Goal: Navigation & Orientation: Understand site structure

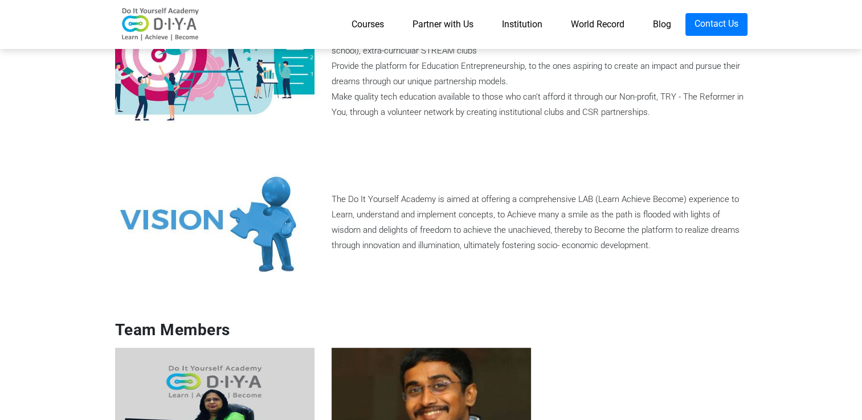
scroll to position [353, 0]
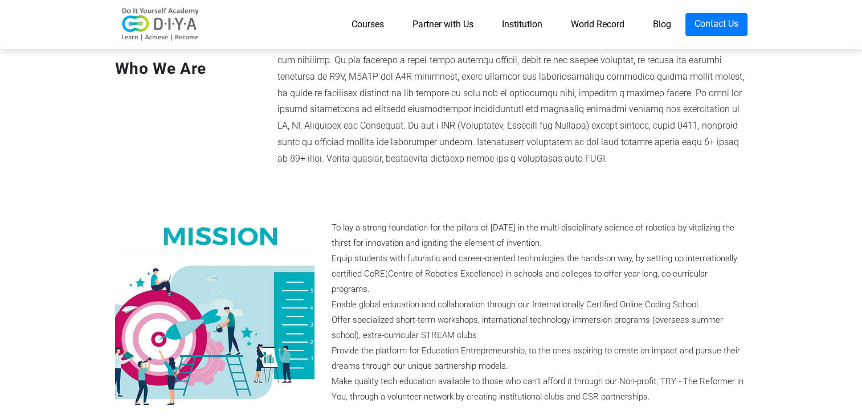
click at [365, 29] on link "Courses" at bounding box center [367, 24] width 61 height 23
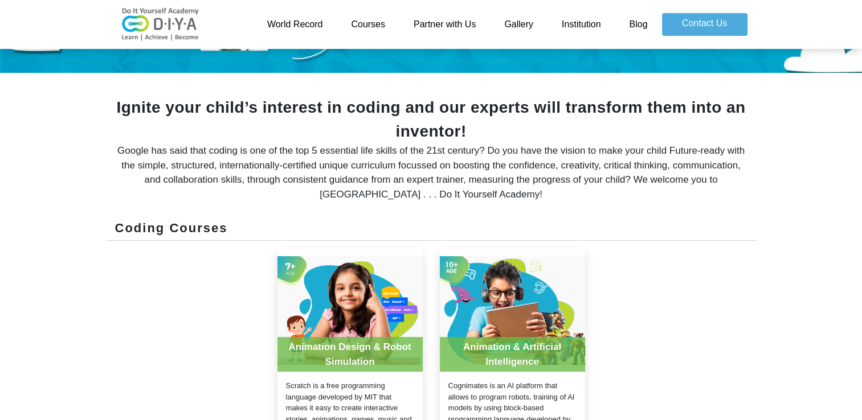
scroll to position [456, 0]
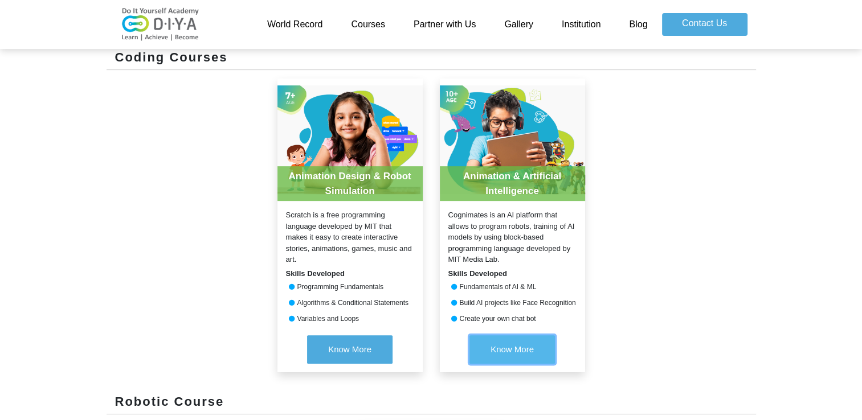
click at [513, 359] on button "Know More" at bounding box center [511, 349] width 85 height 28
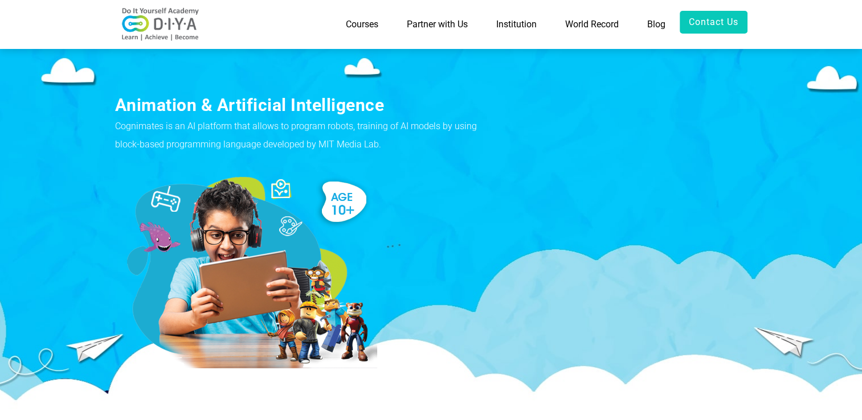
click at [456, 26] on link "Partner with Us" at bounding box center [436, 24] width 89 height 27
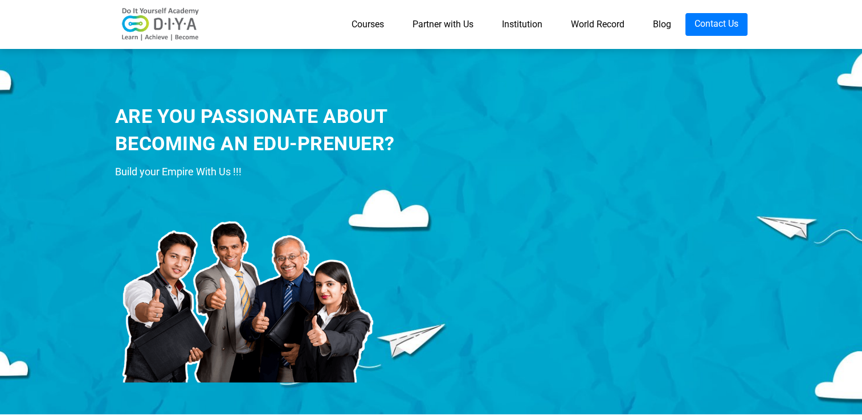
click at [358, 27] on link "Courses" at bounding box center [367, 24] width 61 height 23
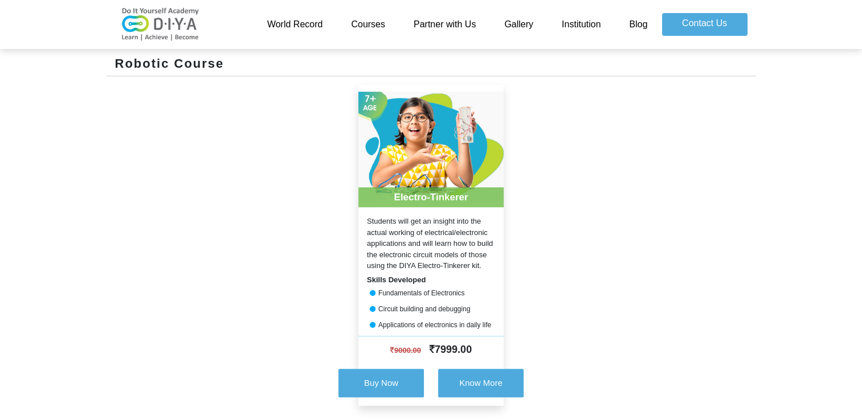
scroll to position [395, 0]
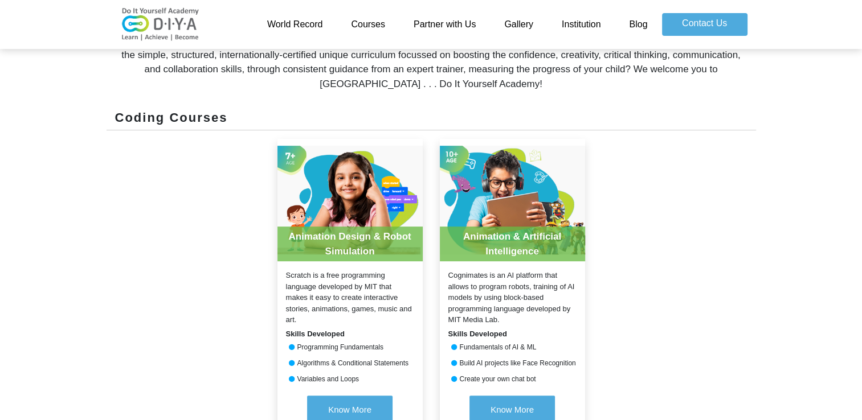
click at [522, 29] on link "Gallery" at bounding box center [519, 24] width 58 height 23
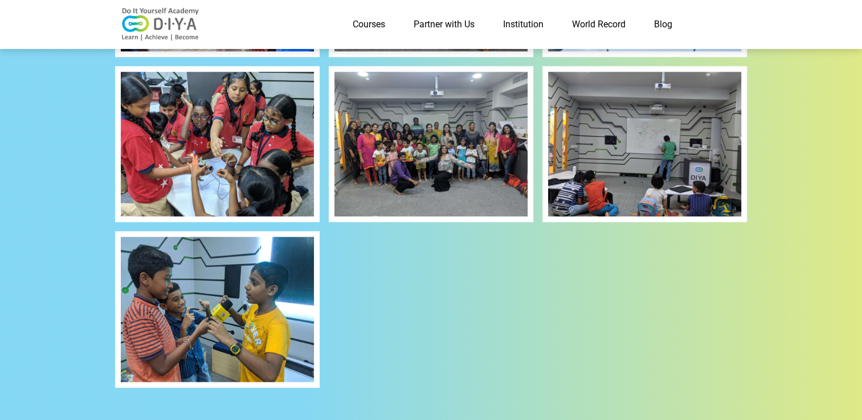
scroll to position [1367, 0]
